Goal: Task Accomplishment & Management: Manage account settings

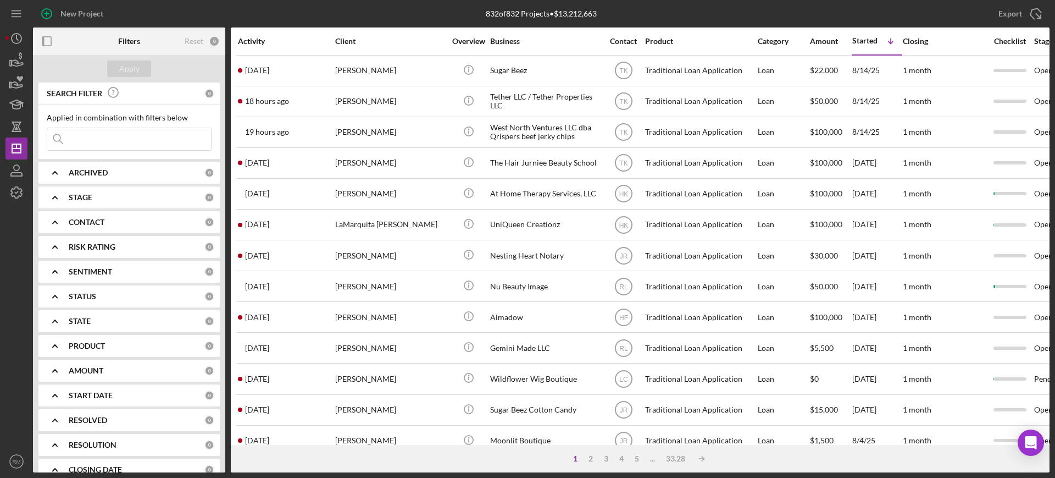
click at [88, 165] on div "ARCHIVED 0" at bounding box center [142, 173] width 146 height 22
click at [54, 217] on input "Active" at bounding box center [52, 217] width 11 height 11
checkbox input "true"
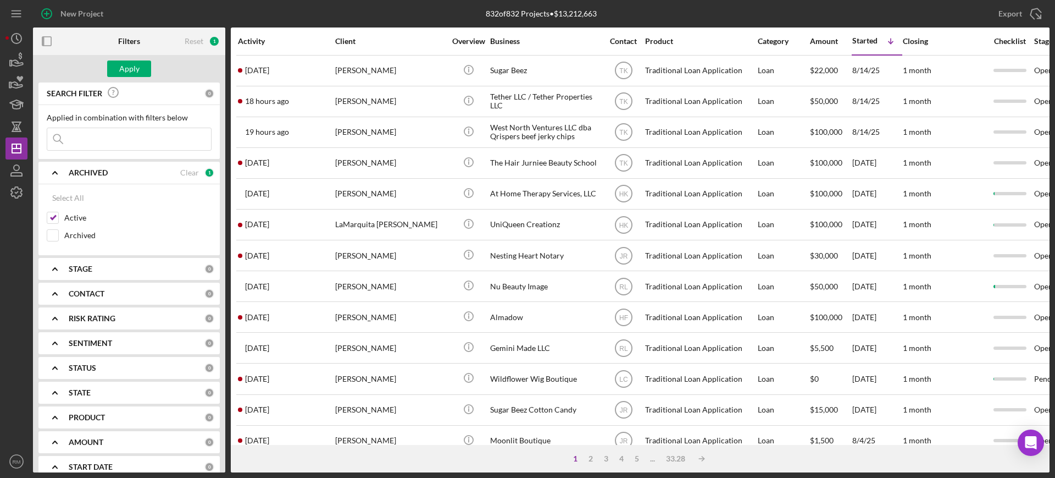
click at [87, 177] on div "ARCHIVED Clear 1" at bounding box center [142, 173] width 146 height 10
click at [85, 198] on b "STAGE" at bounding box center [81, 197] width 24 height 9
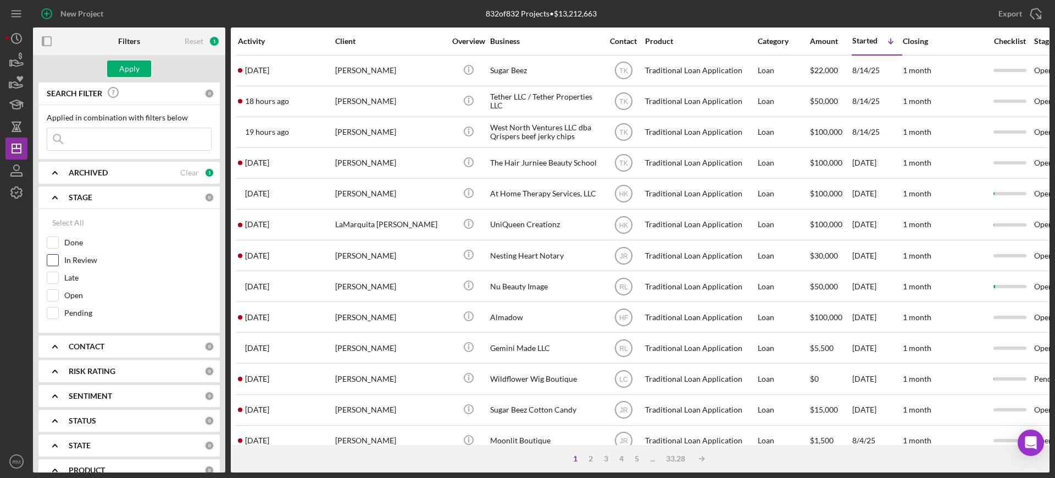
click at [54, 256] on input "In Review" at bounding box center [52, 259] width 11 height 11
checkbox input "true"
click at [52, 300] on input "Open" at bounding box center [52, 295] width 11 height 11
checkbox input "true"
click at [92, 200] on b "STAGE" at bounding box center [81, 197] width 24 height 9
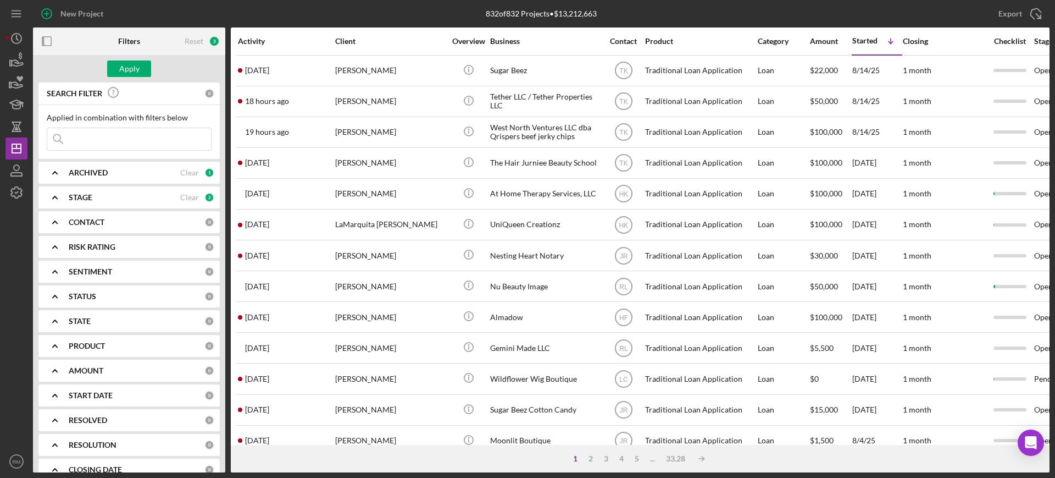
scroll to position [66, 0]
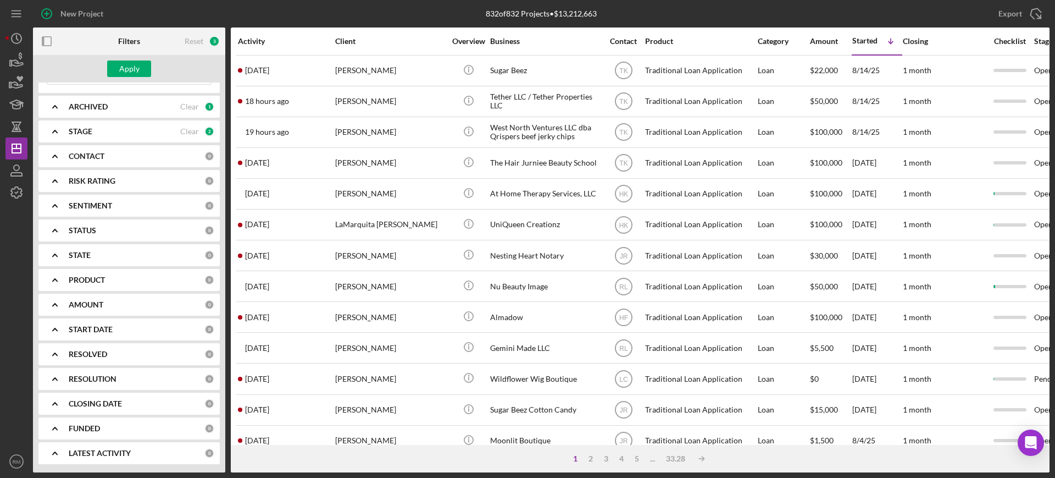
click at [87, 375] on b "RESOLUTION" at bounding box center [93, 378] width 48 height 9
click at [54, 423] on input "None" at bounding box center [52, 423] width 11 height 11
checkbox input "true"
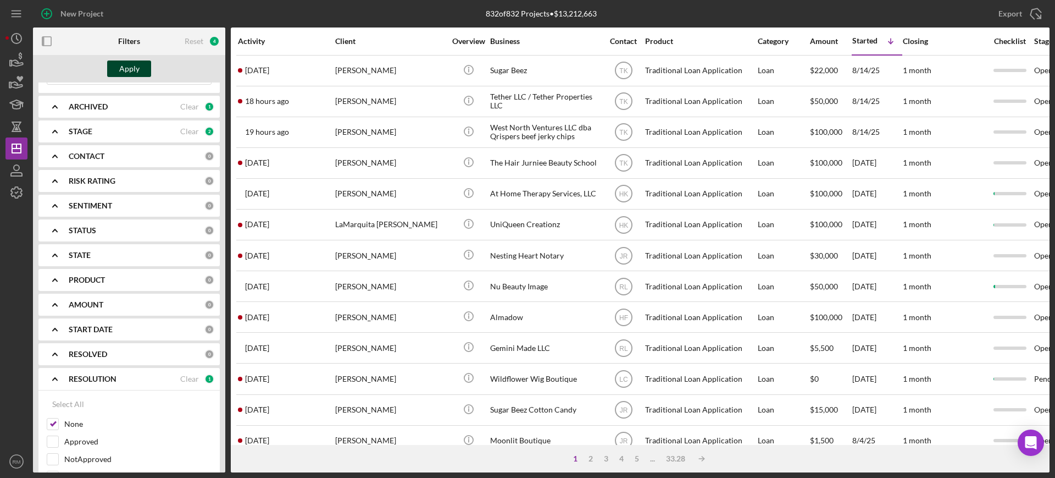
click at [131, 72] on div "Apply" at bounding box center [129, 68] width 20 height 16
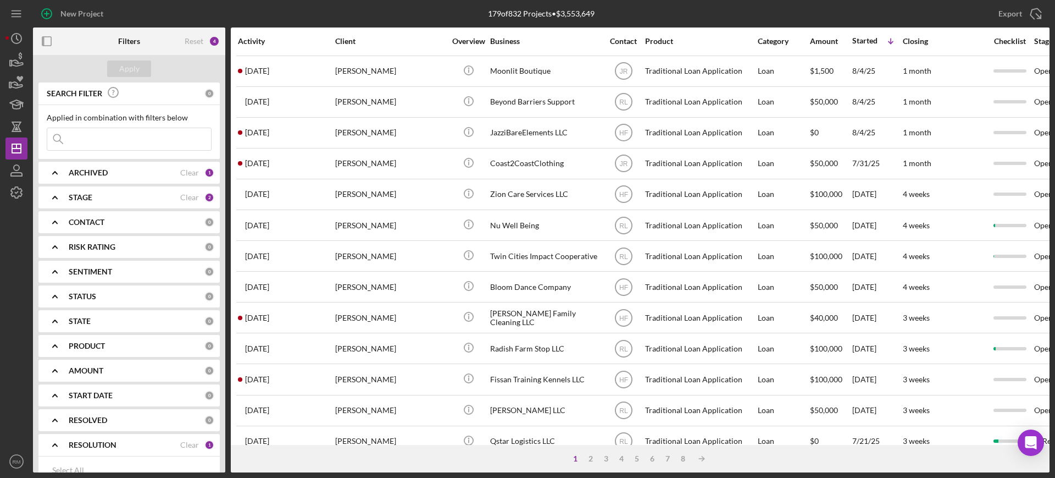
scroll to position [397, 0]
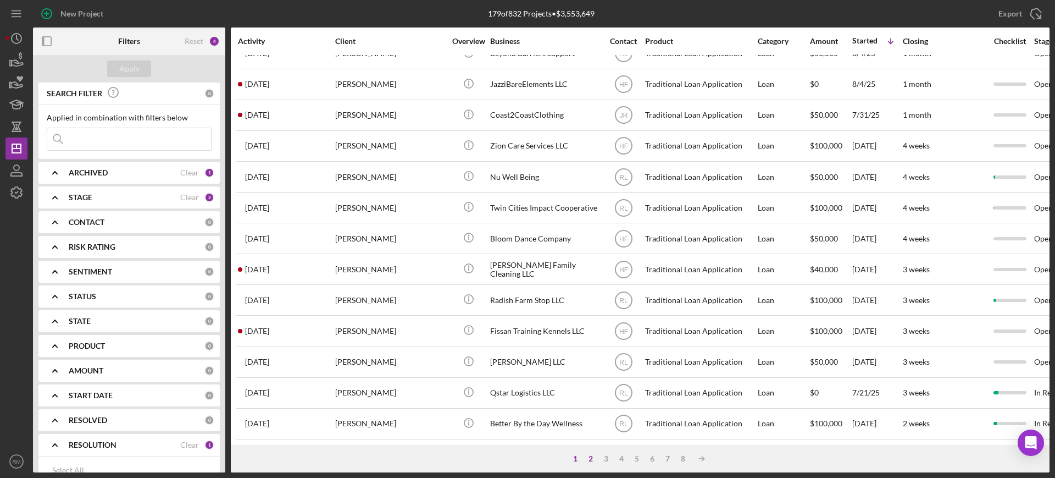
click at [589, 458] on div "2" at bounding box center [590, 458] width 15 height 9
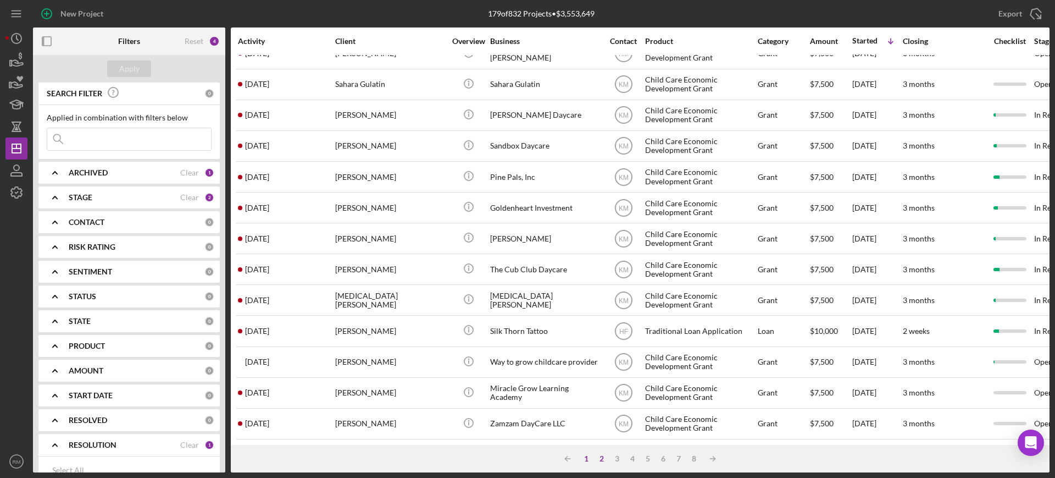
click at [581, 458] on div "1" at bounding box center [586, 458] width 15 height 9
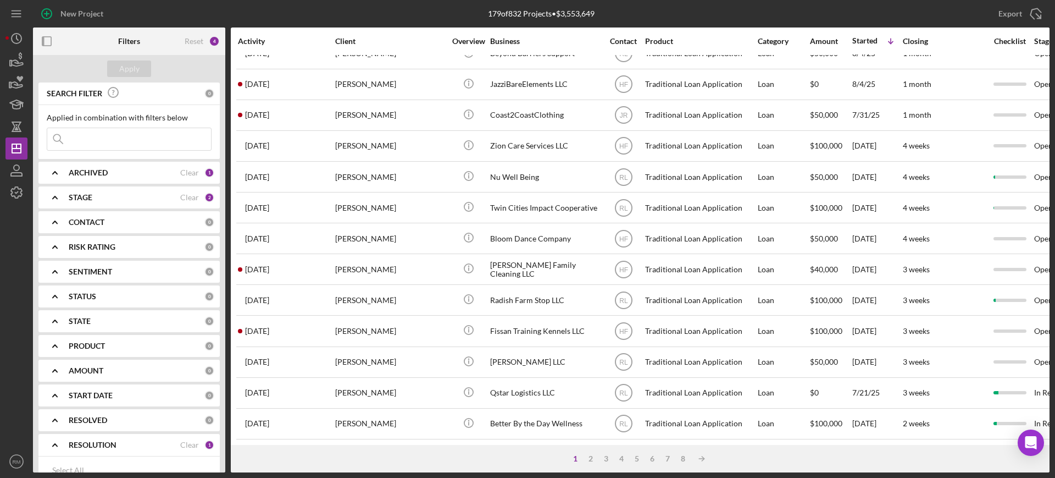
click at [91, 353] on div "PRODUCT 0" at bounding box center [142, 346] width 146 height 22
click at [49, 386] on input "Traditional Loan Application" at bounding box center [52, 390] width 11 height 11
checkbox input "true"
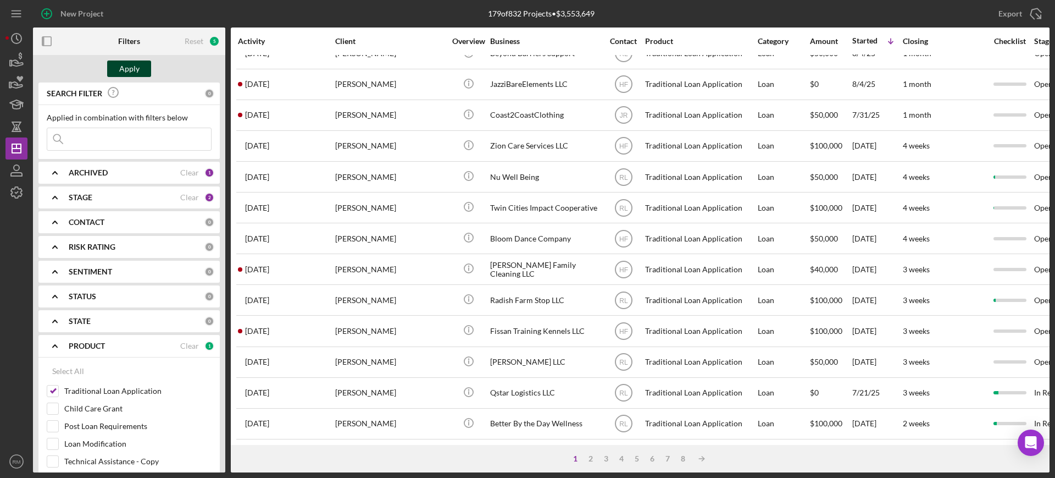
click at [128, 70] on div "Apply" at bounding box center [129, 68] width 20 height 16
click at [639, 458] on div "2" at bounding box center [636, 458] width 15 height 9
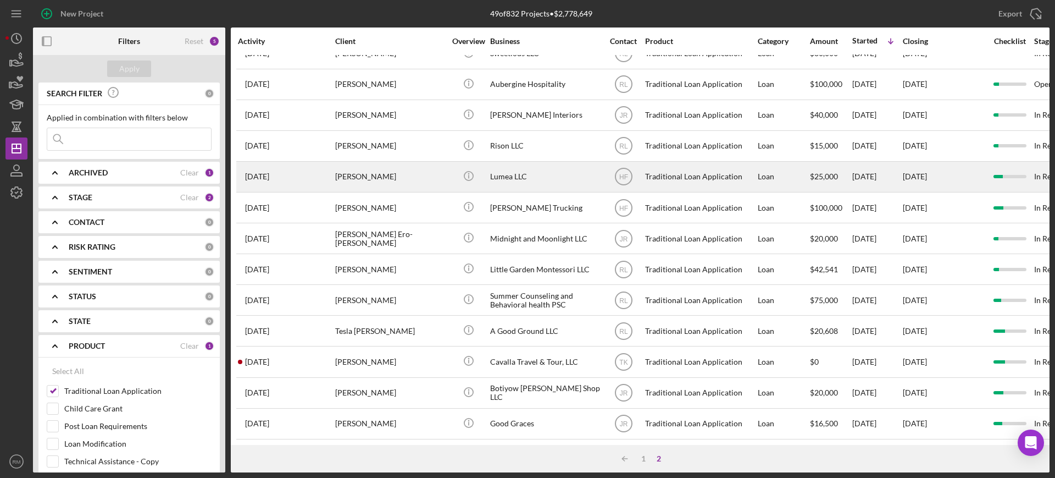
scroll to position [0, 0]
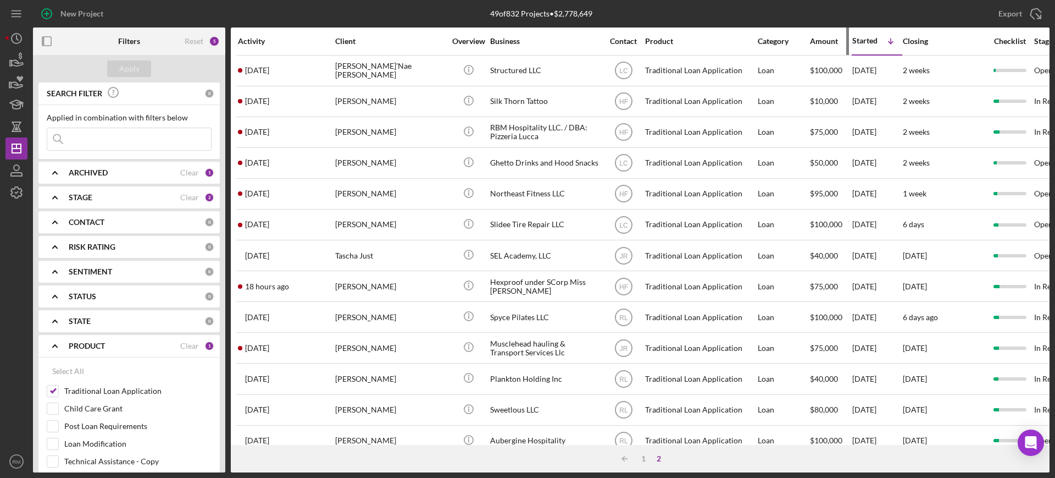
click at [814, 40] on div "Amount" at bounding box center [830, 41] width 41 height 9
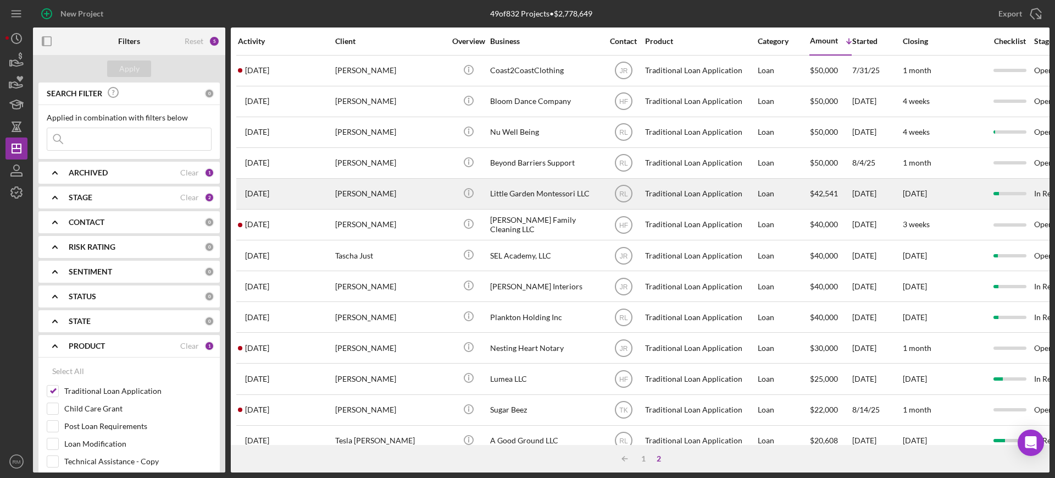
click at [535, 193] on div "Little Garden Montessori LLC" at bounding box center [545, 193] width 110 height 29
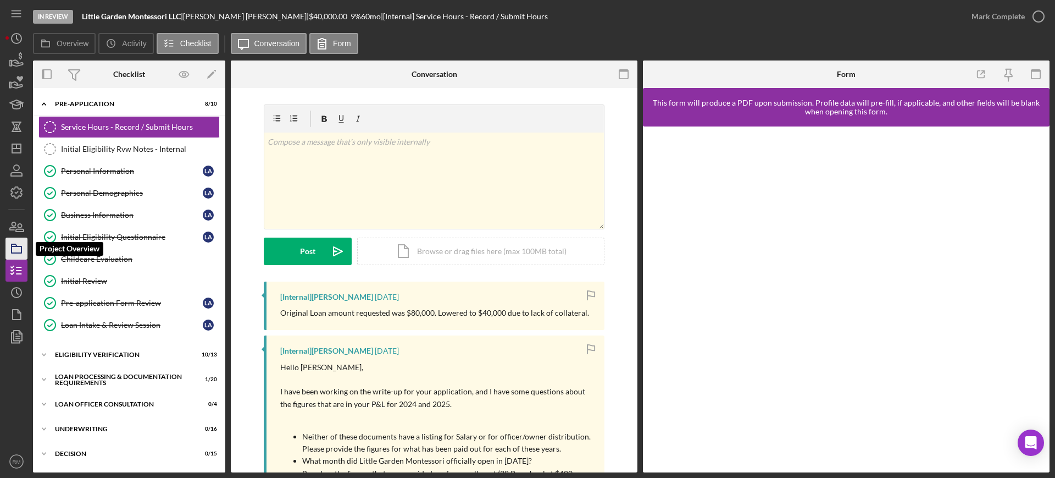
click at [23, 241] on icon "button" at bounding box center [16, 248] width 27 height 27
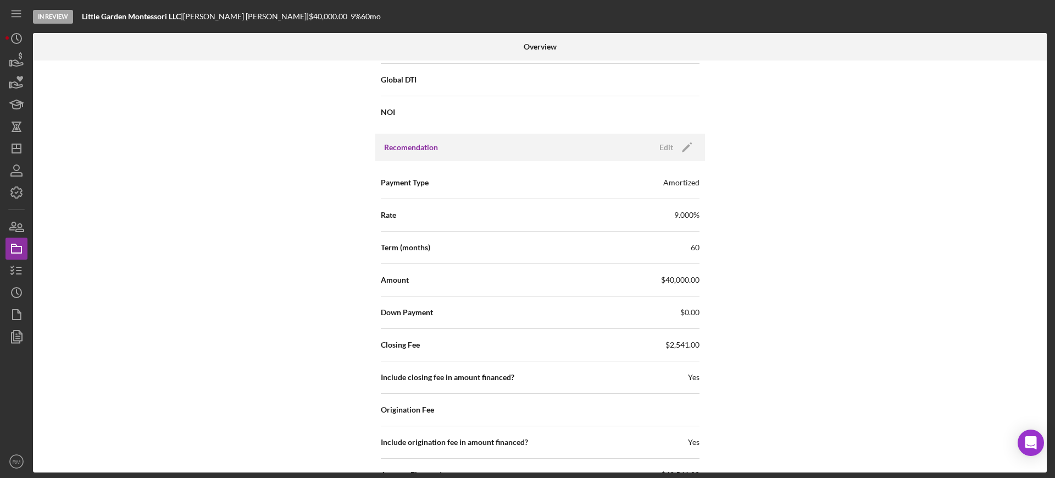
scroll to position [945, 0]
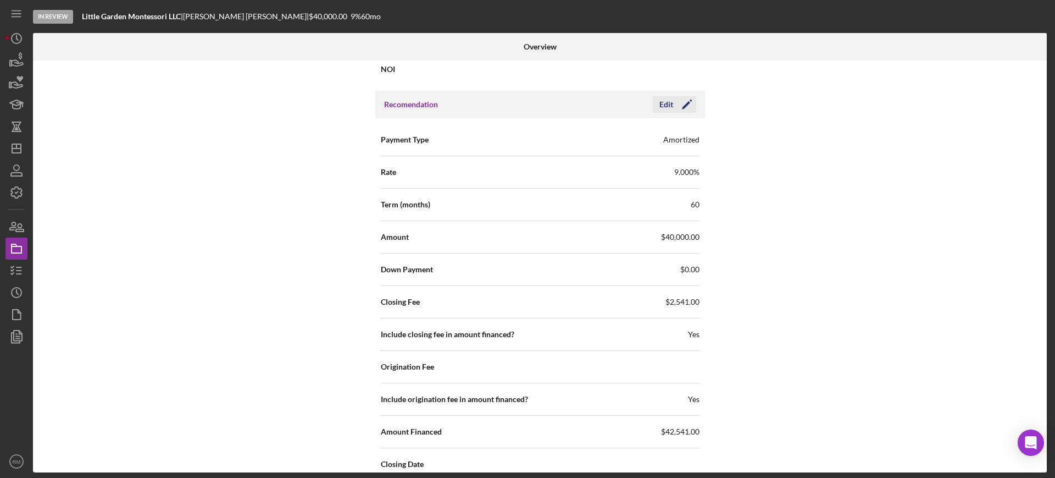
click at [684, 108] on icon "Icon/Edit" at bounding box center [686, 104] width 27 height 27
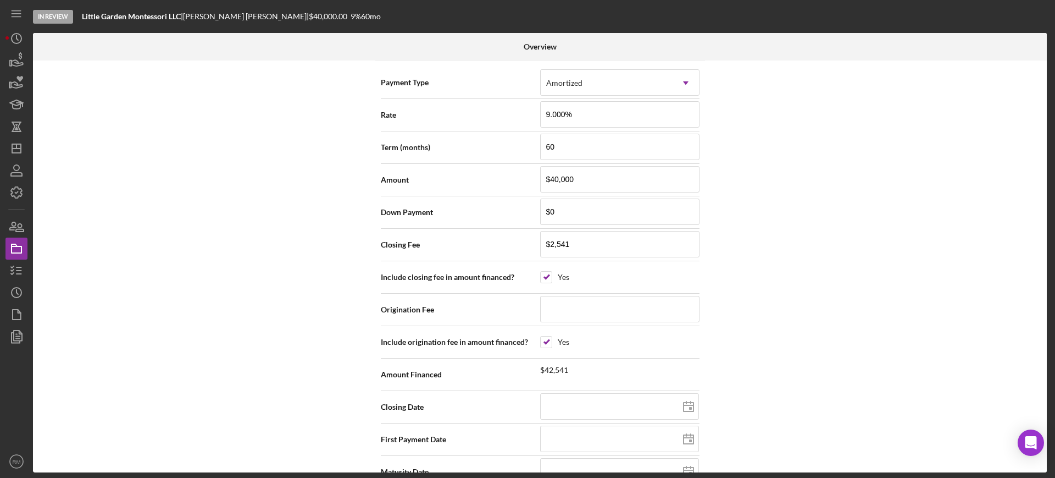
scroll to position [1002, 0]
click at [543, 273] on input "checkbox" at bounding box center [546, 276] width 11 height 11
checkbox input "false"
click at [543, 273] on input "checkbox" at bounding box center [546, 276] width 11 height 11
checkbox input "true"
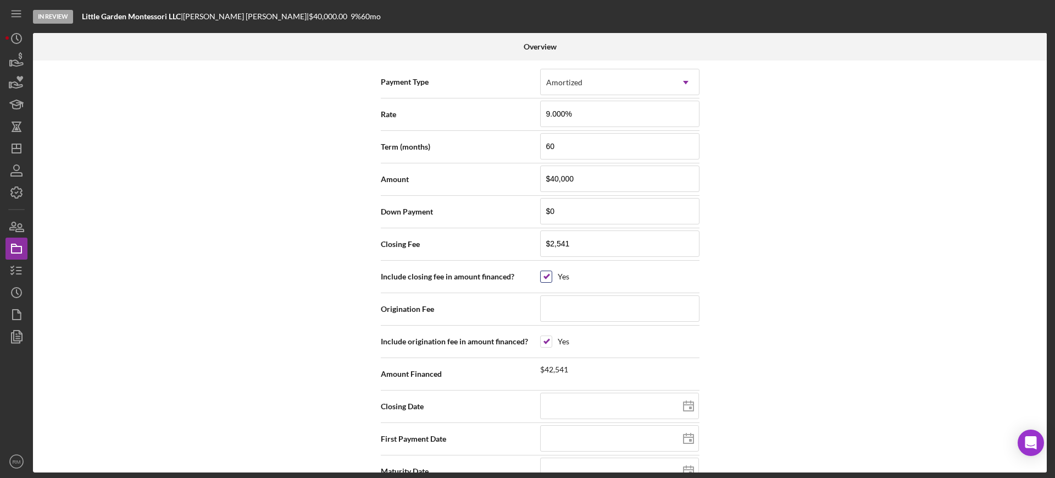
click at [543, 273] on input "checkbox" at bounding box center [546, 276] width 11 height 11
checkbox input "false"
click at [545, 346] on input "checkbox" at bounding box center [546, 341] width 11 height 11
checkbox input "false"
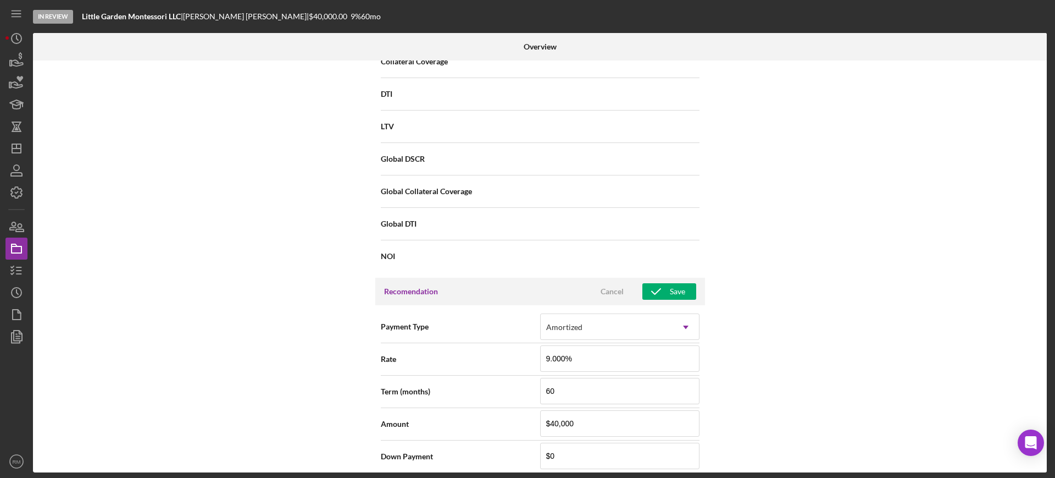
scroll to position [757, 0]
click at [649, 293] on icon "button" at bounding box center [655, 291] width 27 height 27
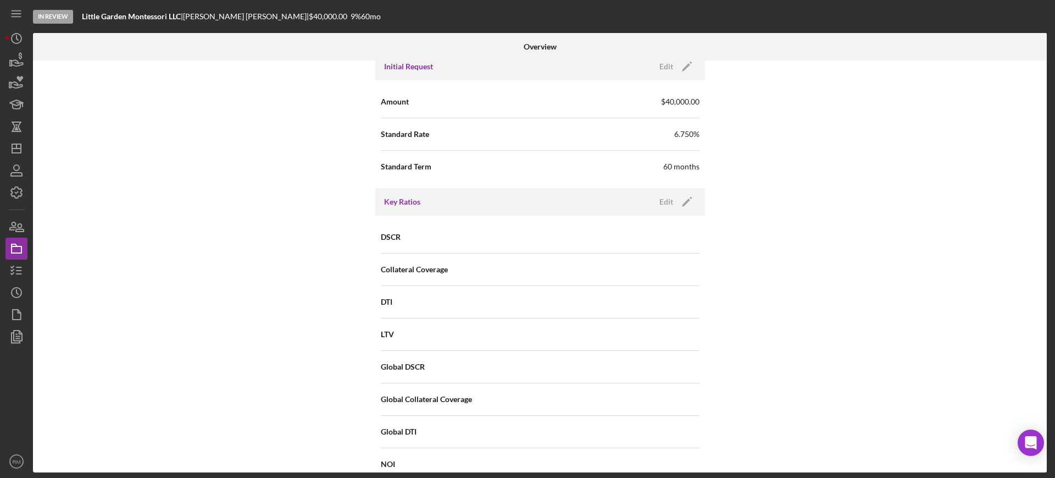
scroll to position [330, 0]
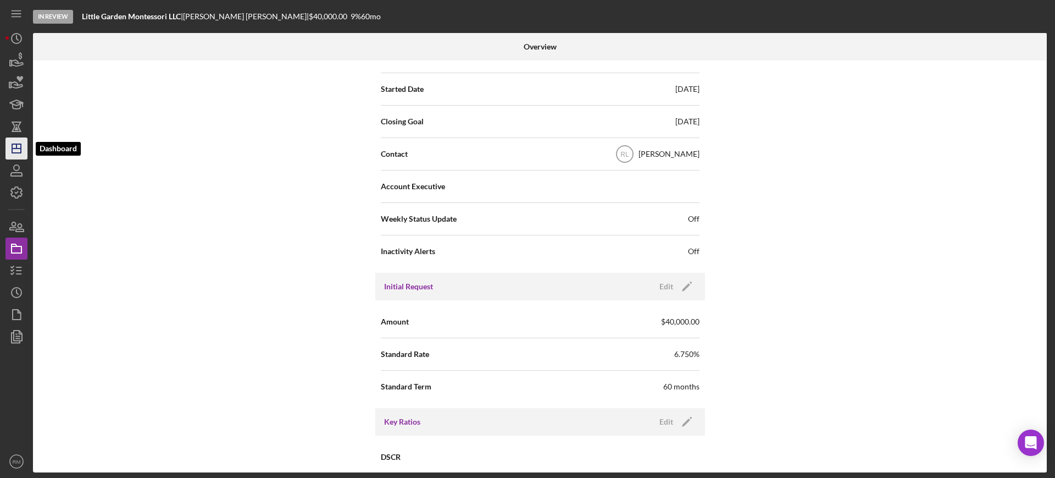
click at [16, 145] on icon "Icon/Dashboard" at bounding box center [16, 148] width 27 height 27
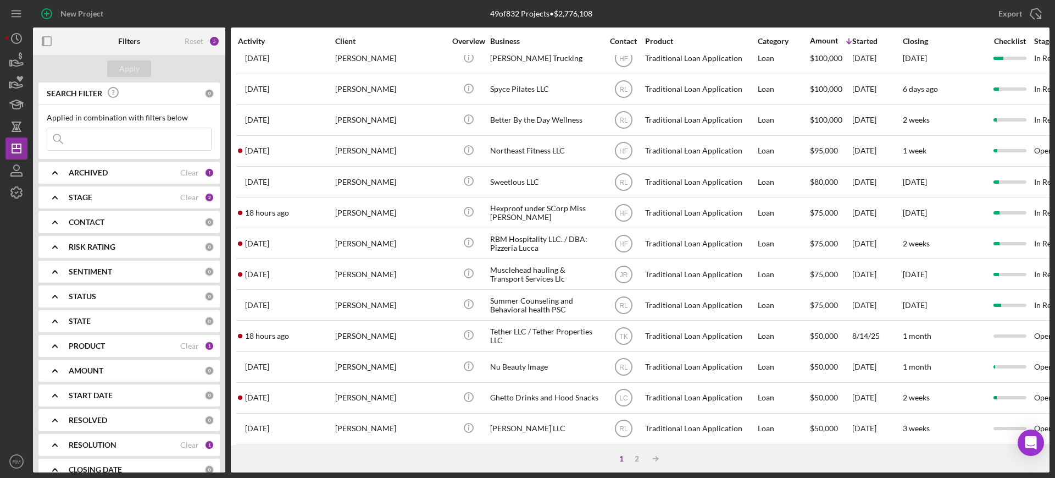
scroll to position [397, 0]
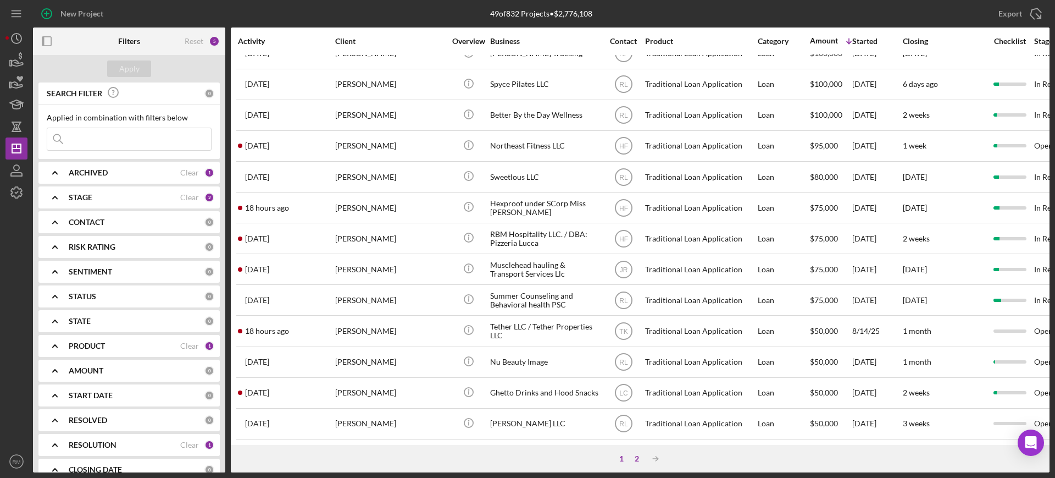
click at [635, 459] on div "2" at bounding box center [636, 458] width 15 height 9
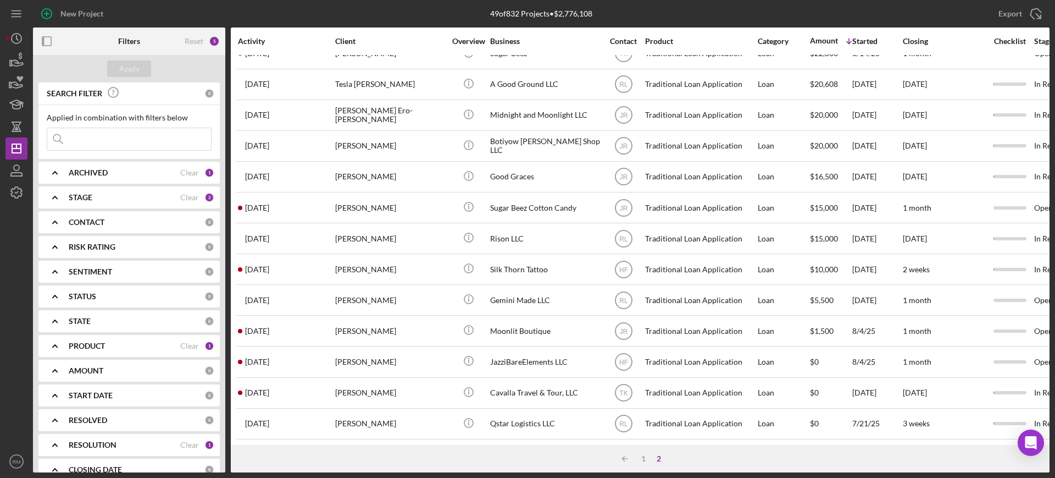
scroll to position [367, 0]
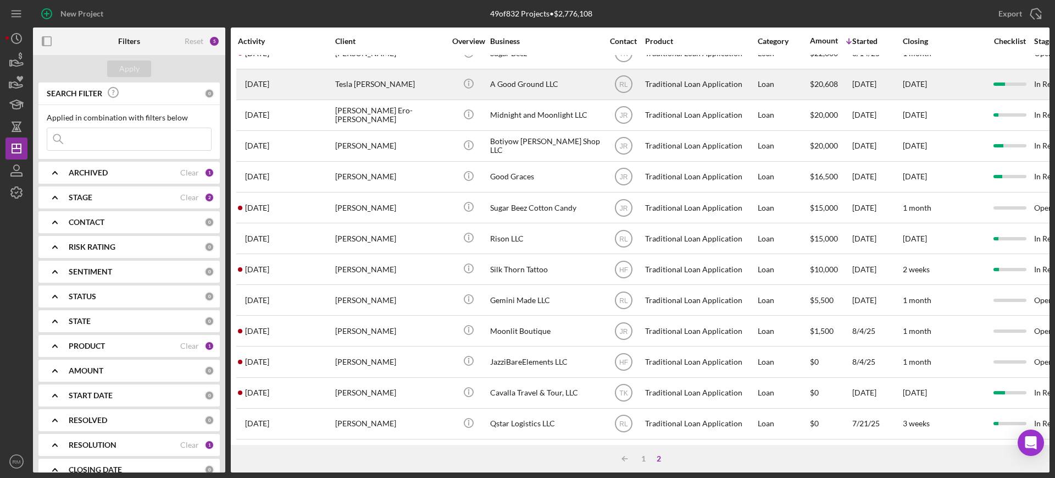
click at [493, 82] on div "A Good Ground LLC" at bounding box center [545, 84] width 110 height 29
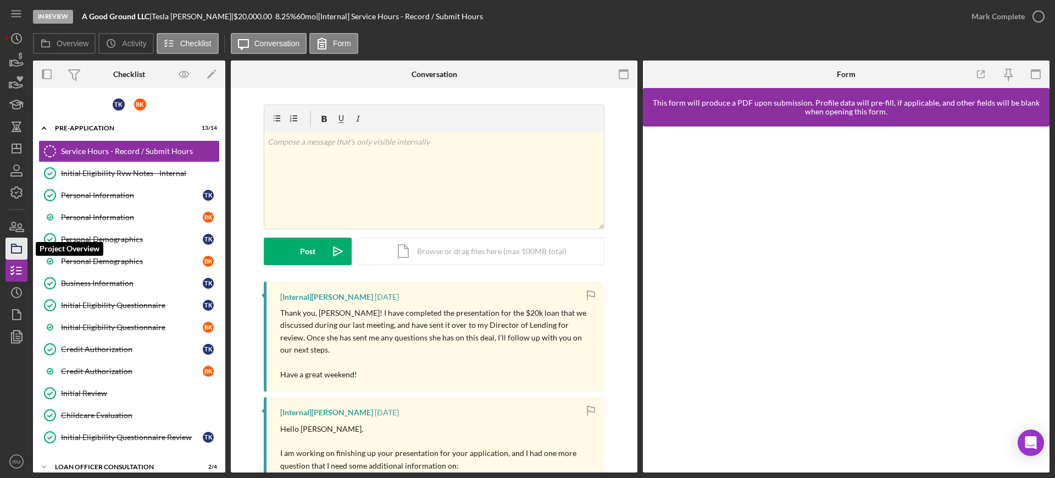
click at [18, 247] on icon "button" at bounding box center [16, 248] width 27 height 27
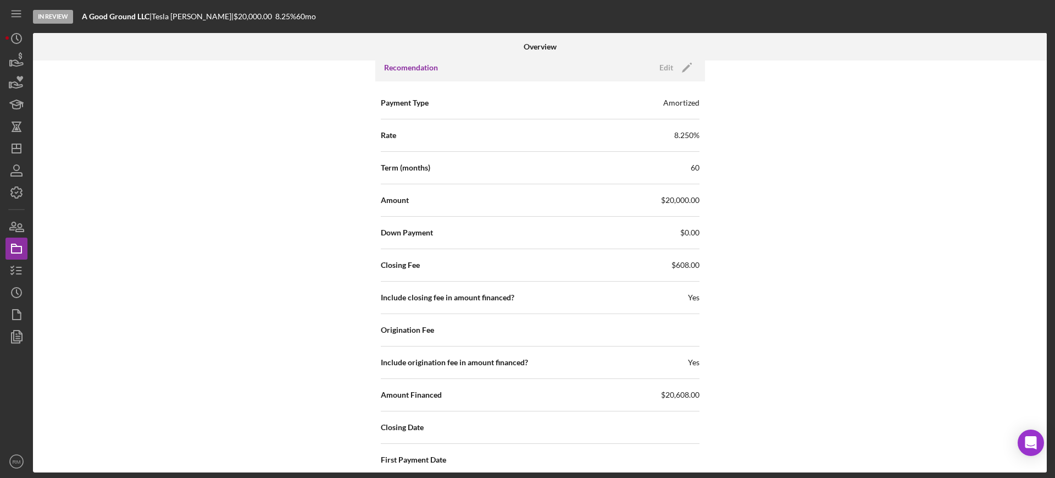
scroll to position [1044, 0]
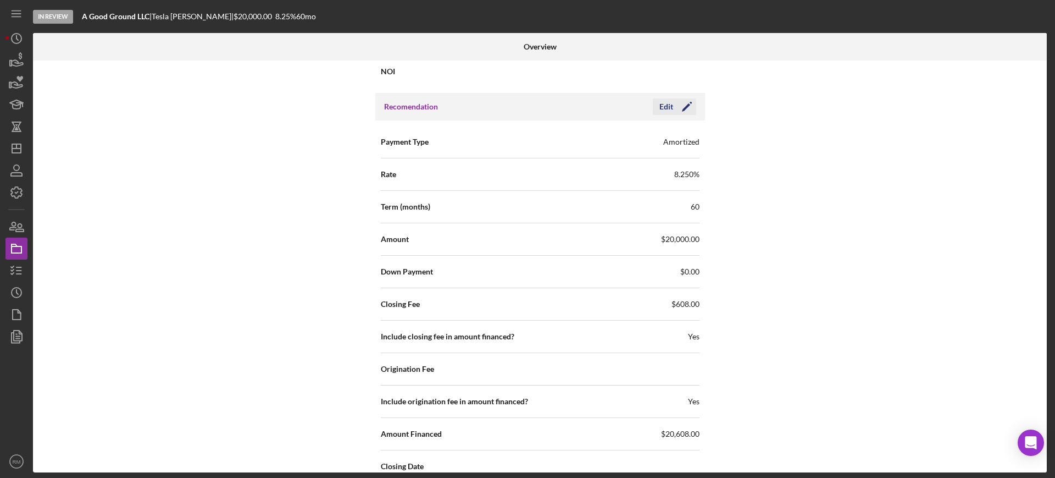
click at [679, 104] on icon "Icon/Edit" at bounding box center [686, 106] width 27 height 27
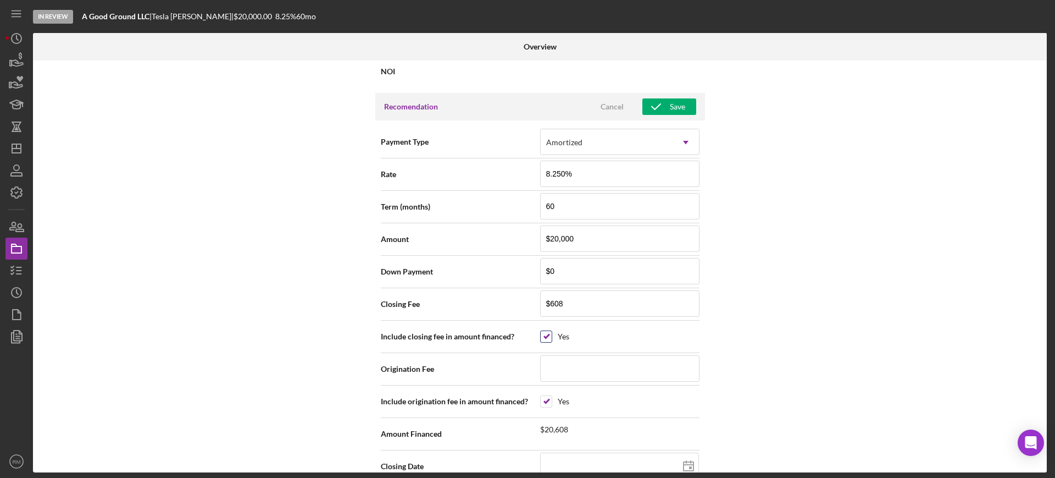
click at [546, 338] on input "checkbox" at bounding box center [546, 336] width 11 height 11
checkbox input "false"
click at [543, 405] on input "checkbox" at bounding box center [546, 401] width 11 height 11
checkbox input "false"
click at [679, 108] on div "Save" at bounding box center [677, 106] width 15 height 16
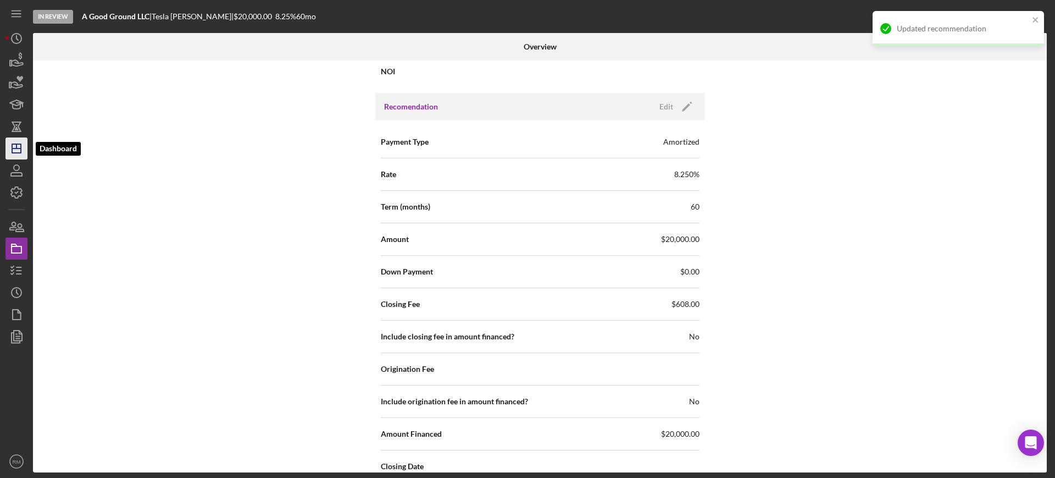
click at [18, 153] on polygon "button" at bounding box center [16, 148] width 9 height 9
